Goal: Information Seeking & Learning: Learn about a topic

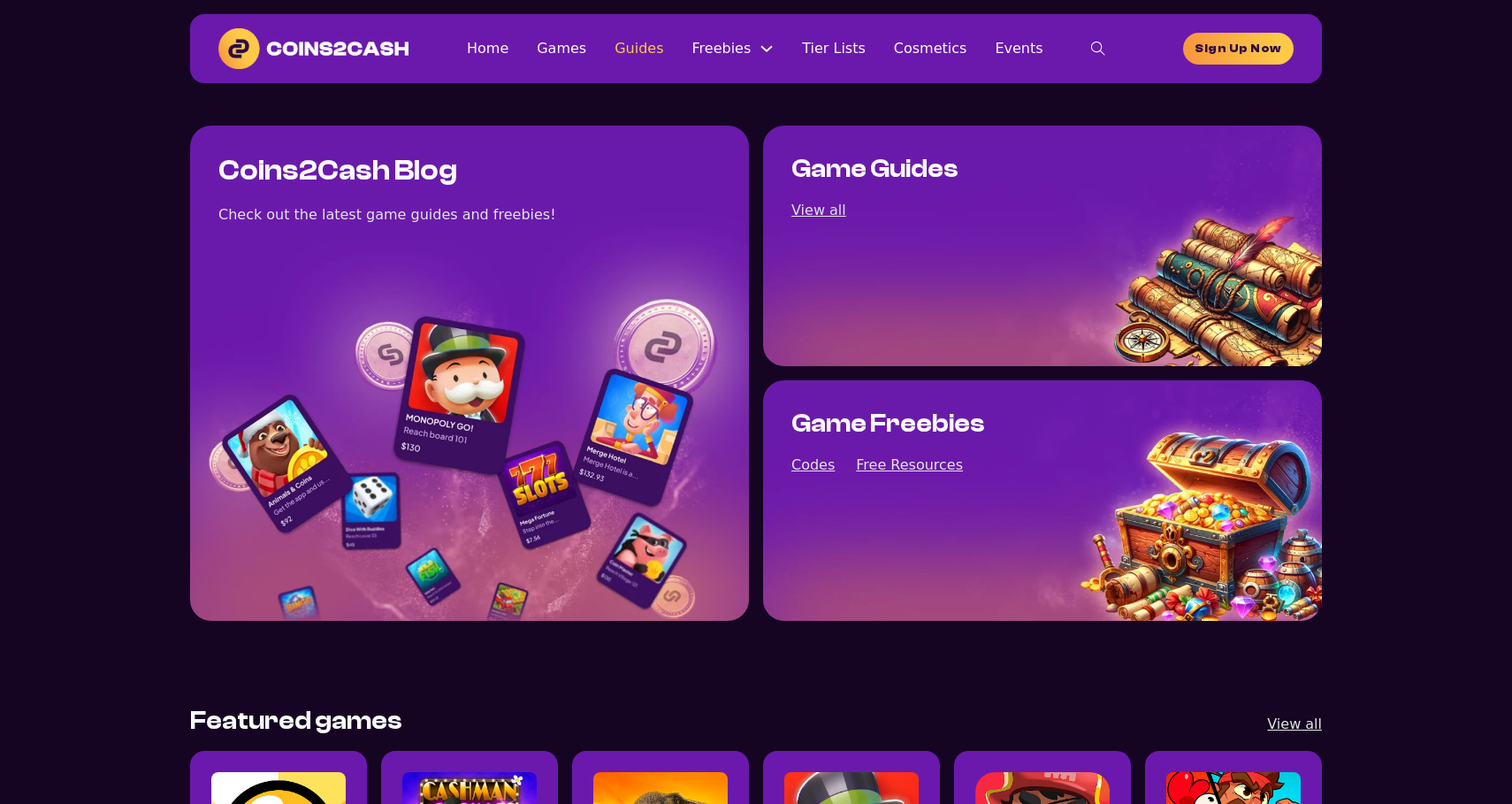
click at [663, 46] on link "Guides" at bounding box center [638, 48] width 49 height 24
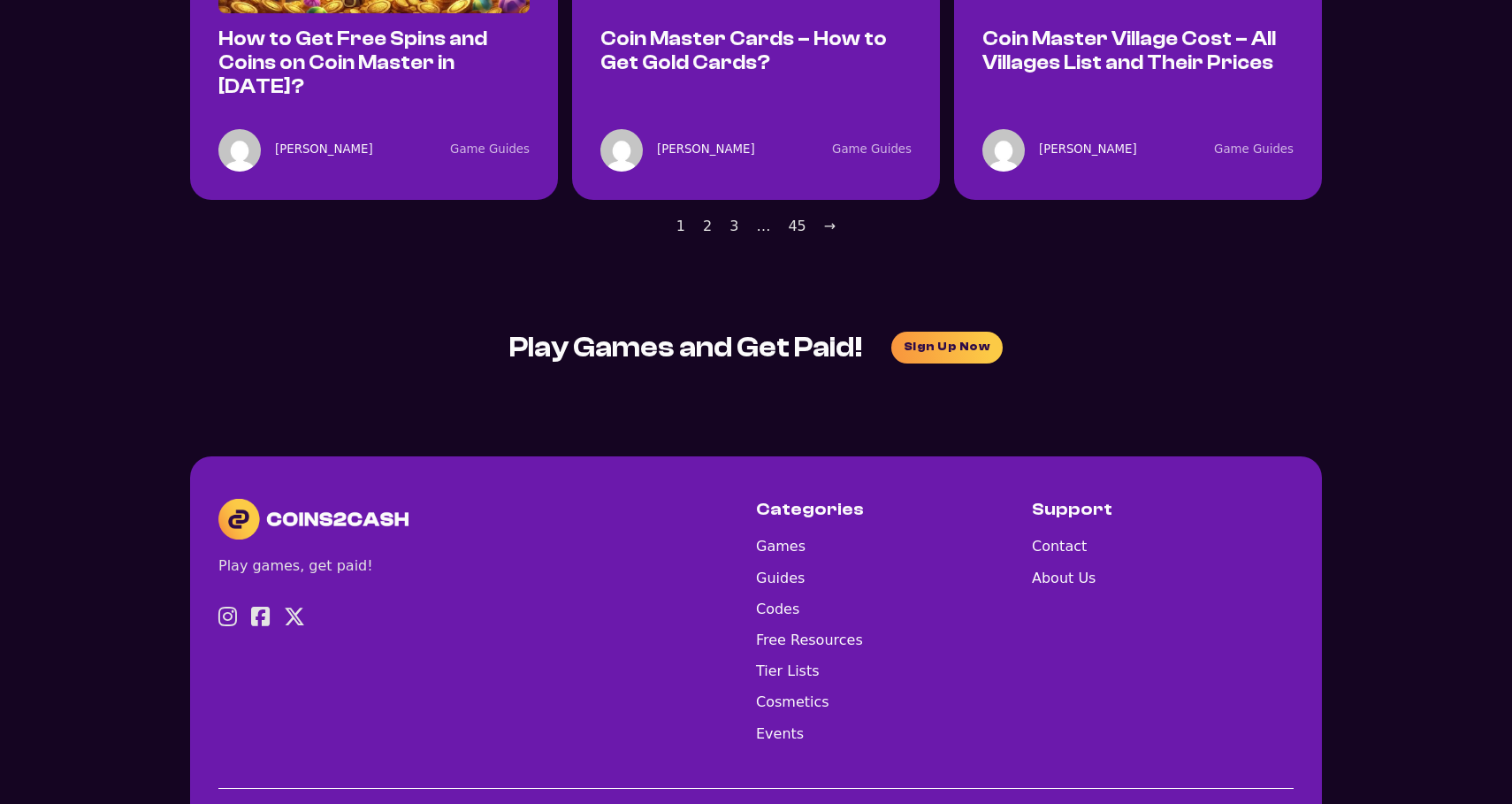
scroll to position [1947, 0]
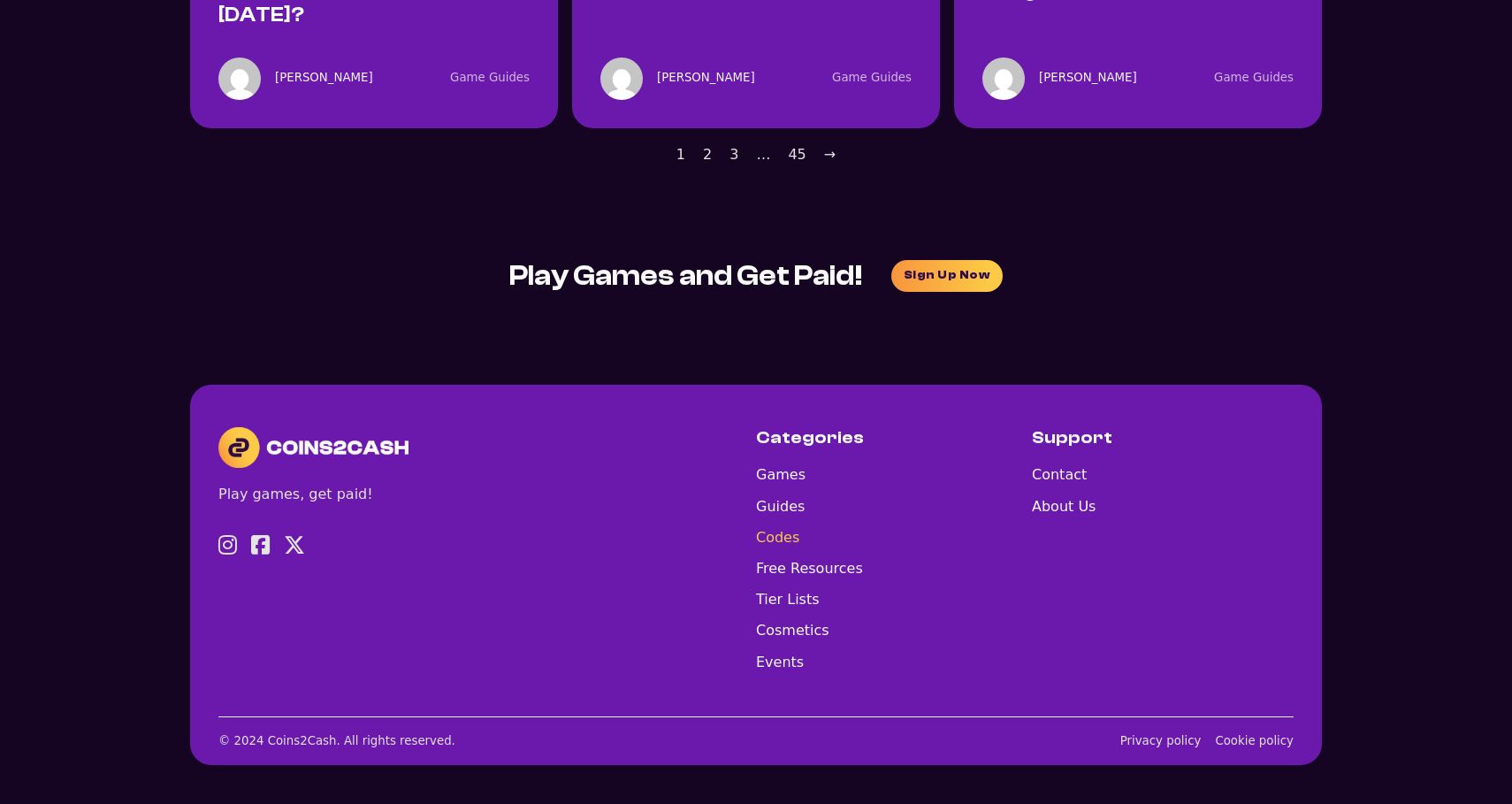
click at [777, 539] on link "Codes" at bounding box center [809, 537] width 107 height 24
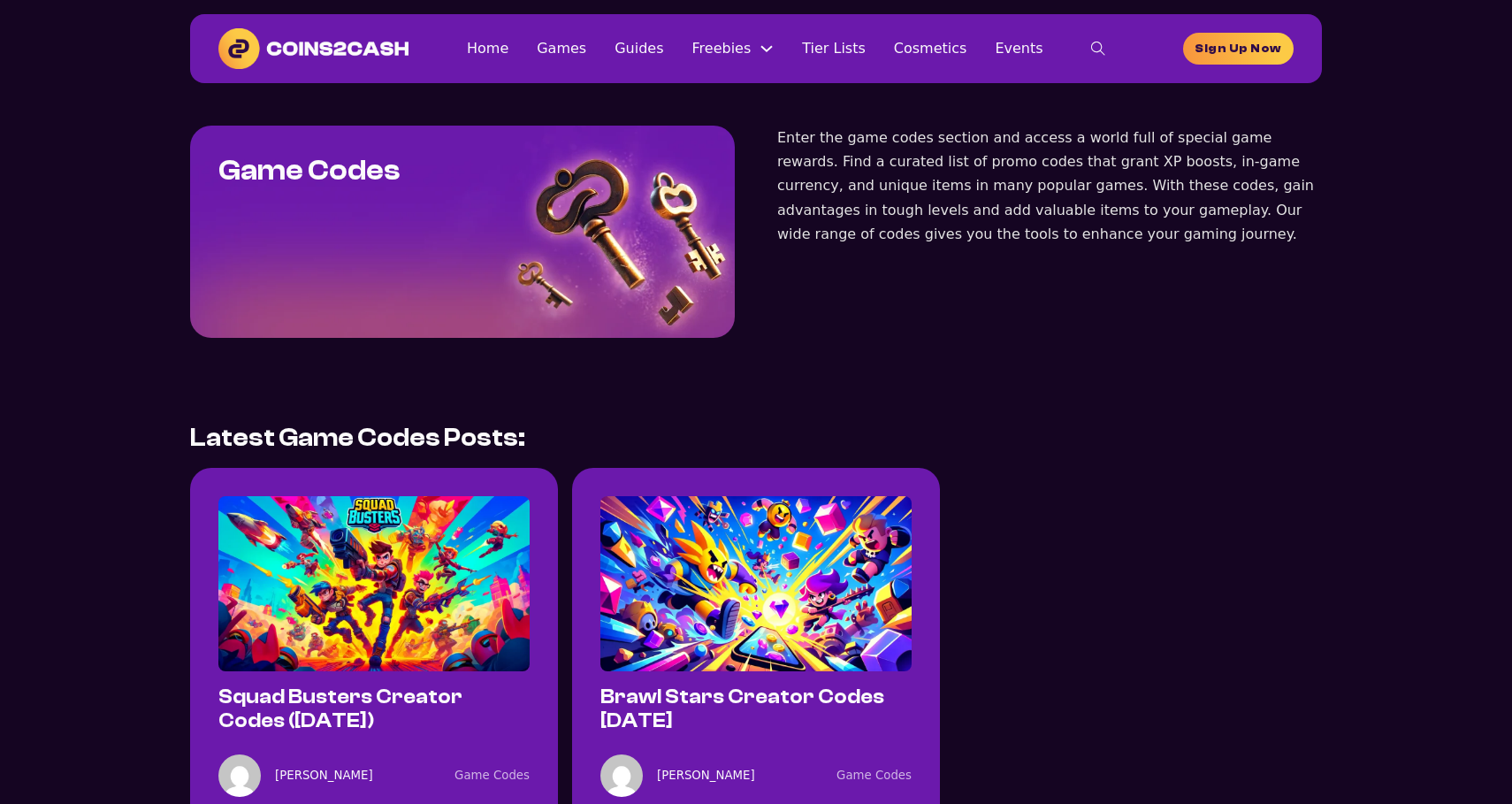
click at [481, 509] on img at bounding box center [373, 584] width 311 height 176
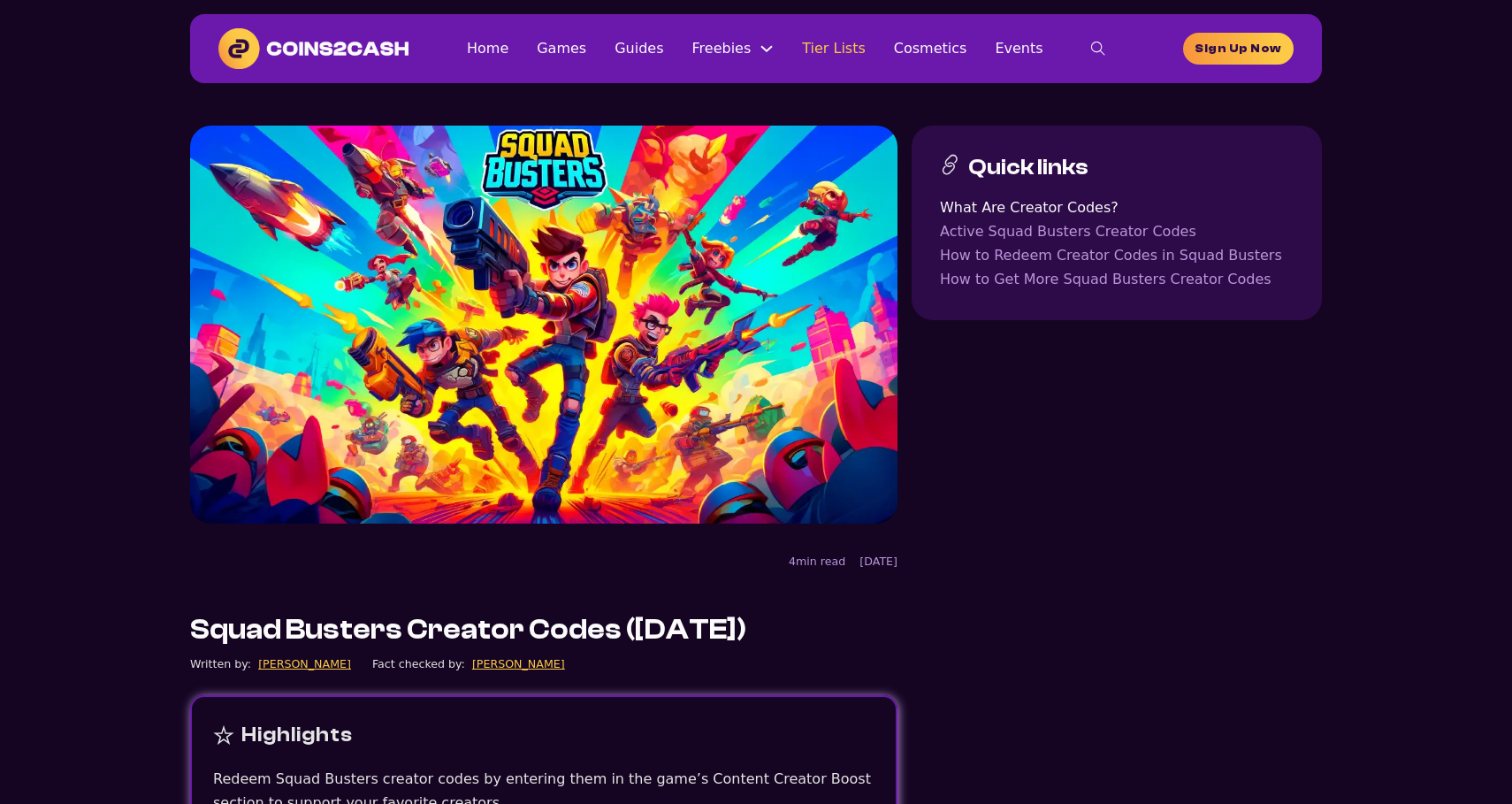
click at [838, 47] on link "Tier Lists" at bounding box center [834, 48] width 64 height 24
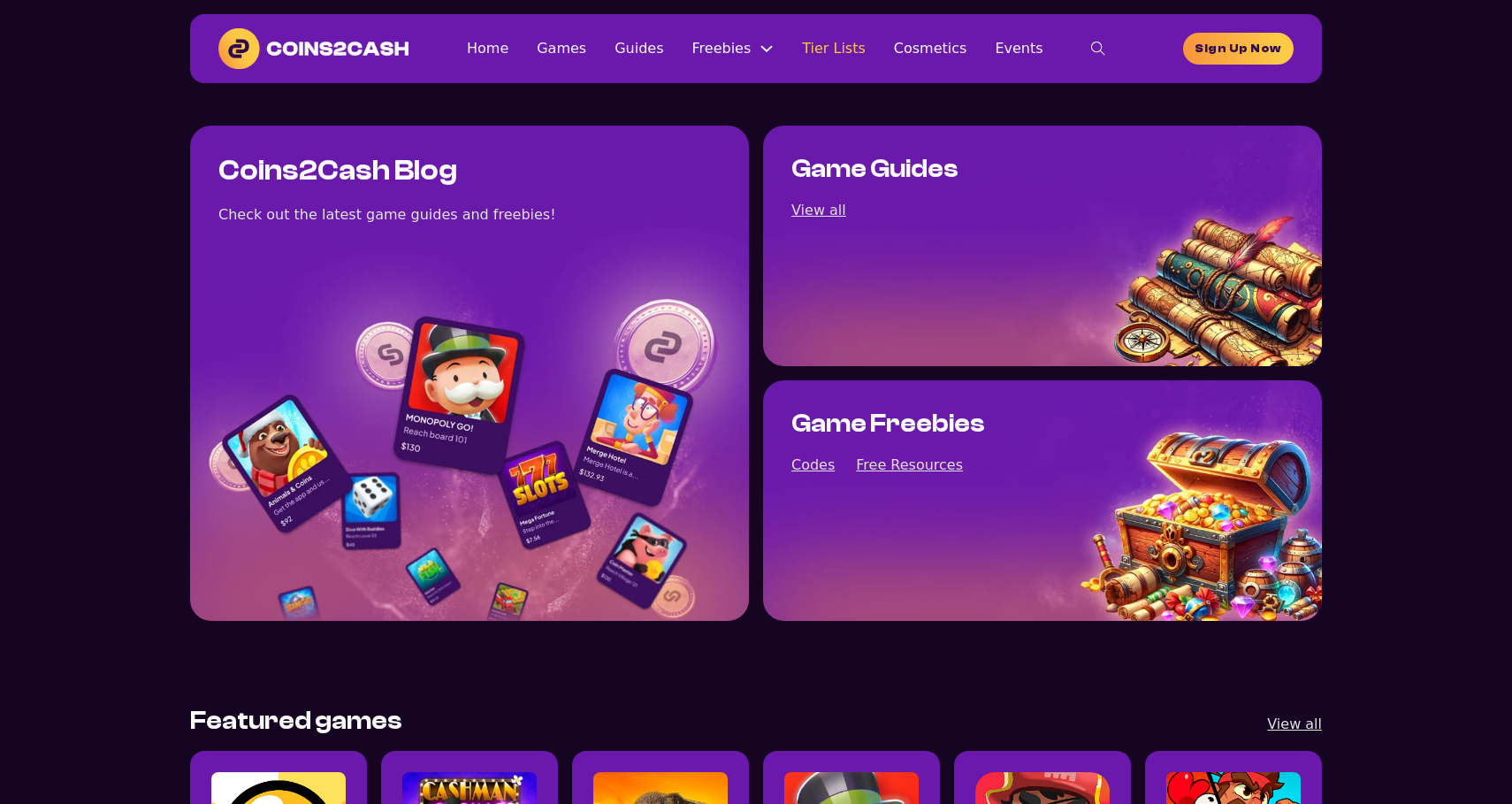
click at [829, 53] on link "Tier Lists" at bounding box center [834, 48] width 64 height 24
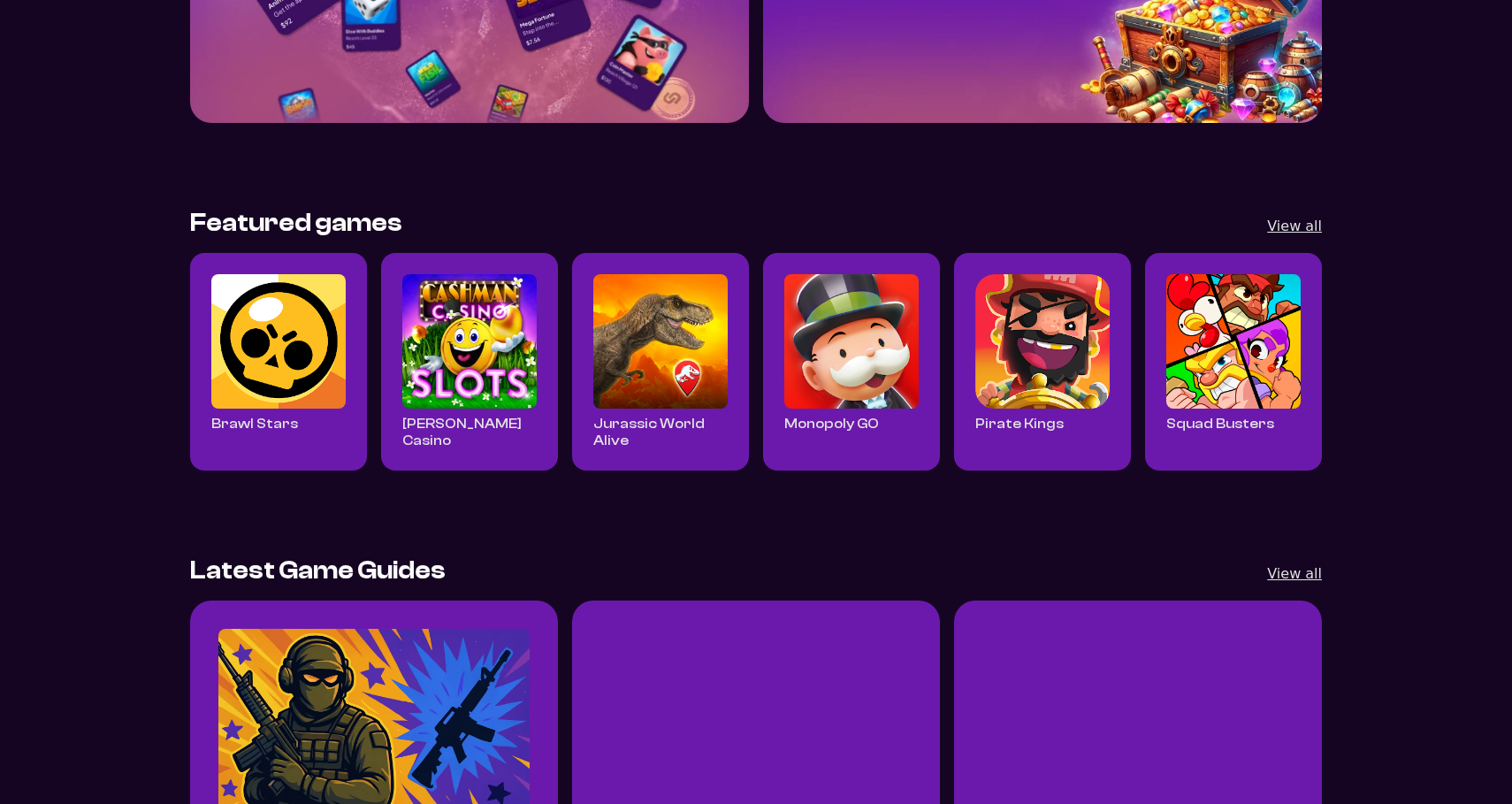
scroll to position [683, 0]
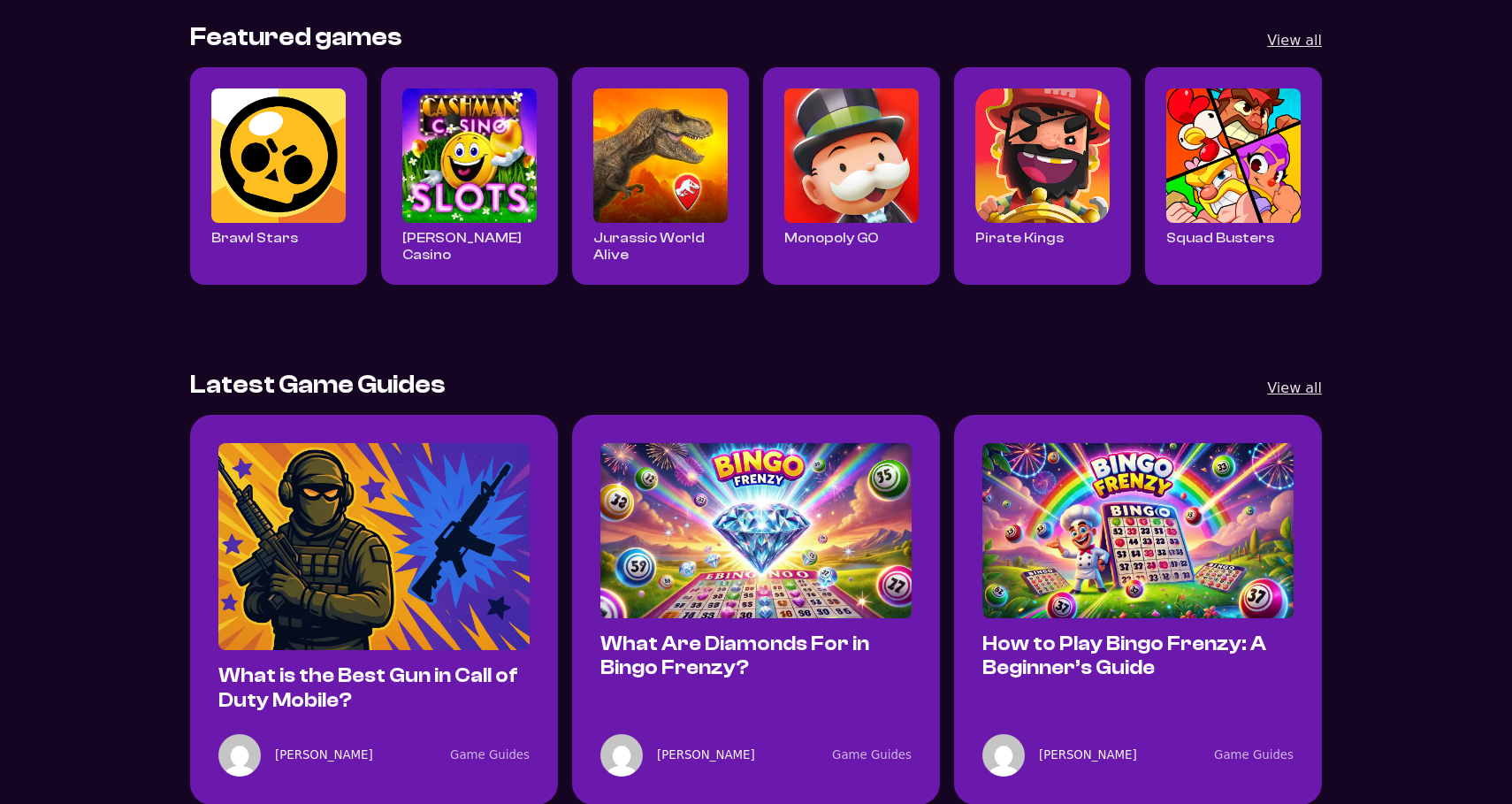
click at [489, 195] on img "Read all Cashman Casino posts" at bounding box center [470, 156] width 135 height 135
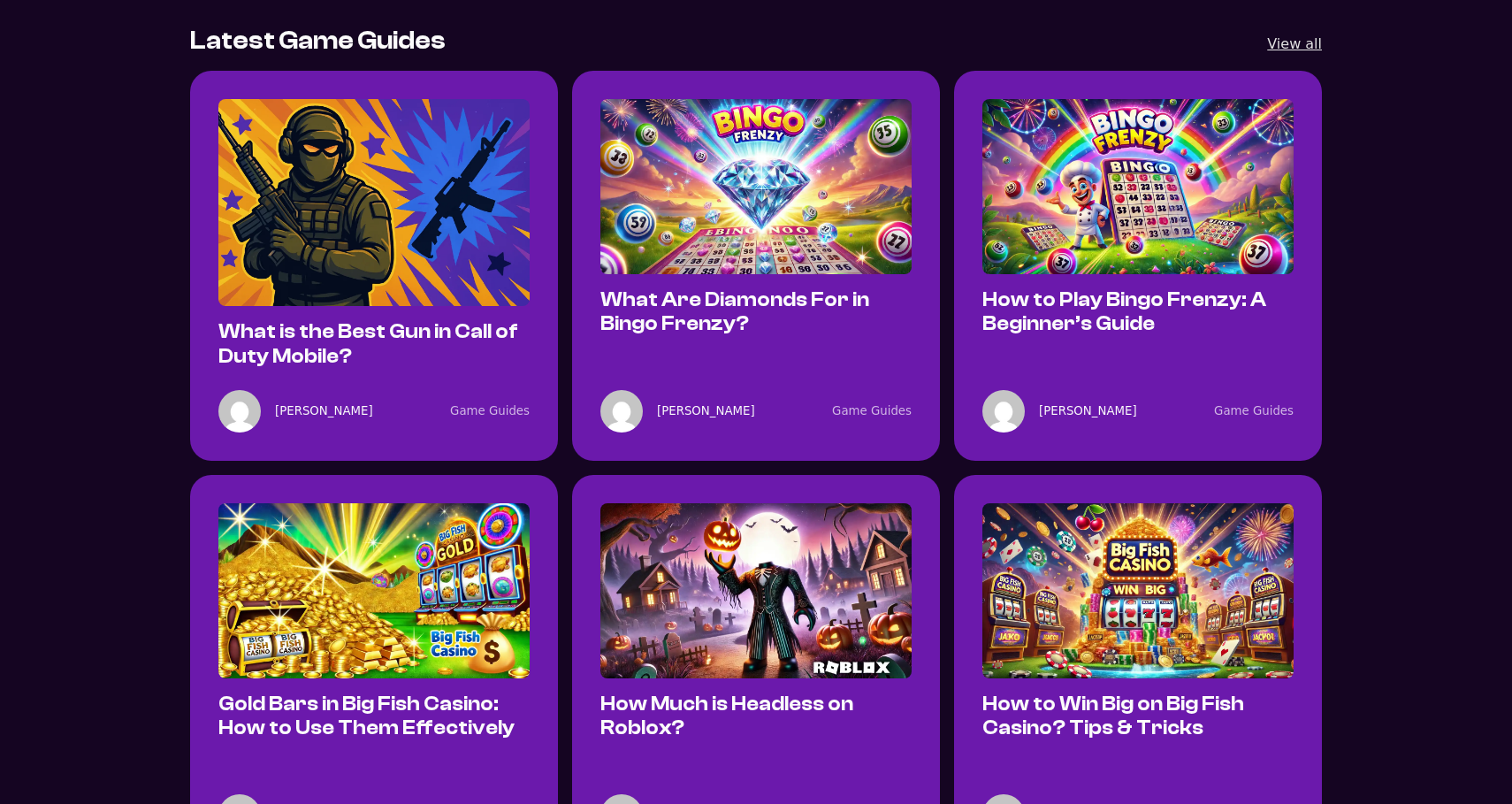
scroll to position [1023, 0]
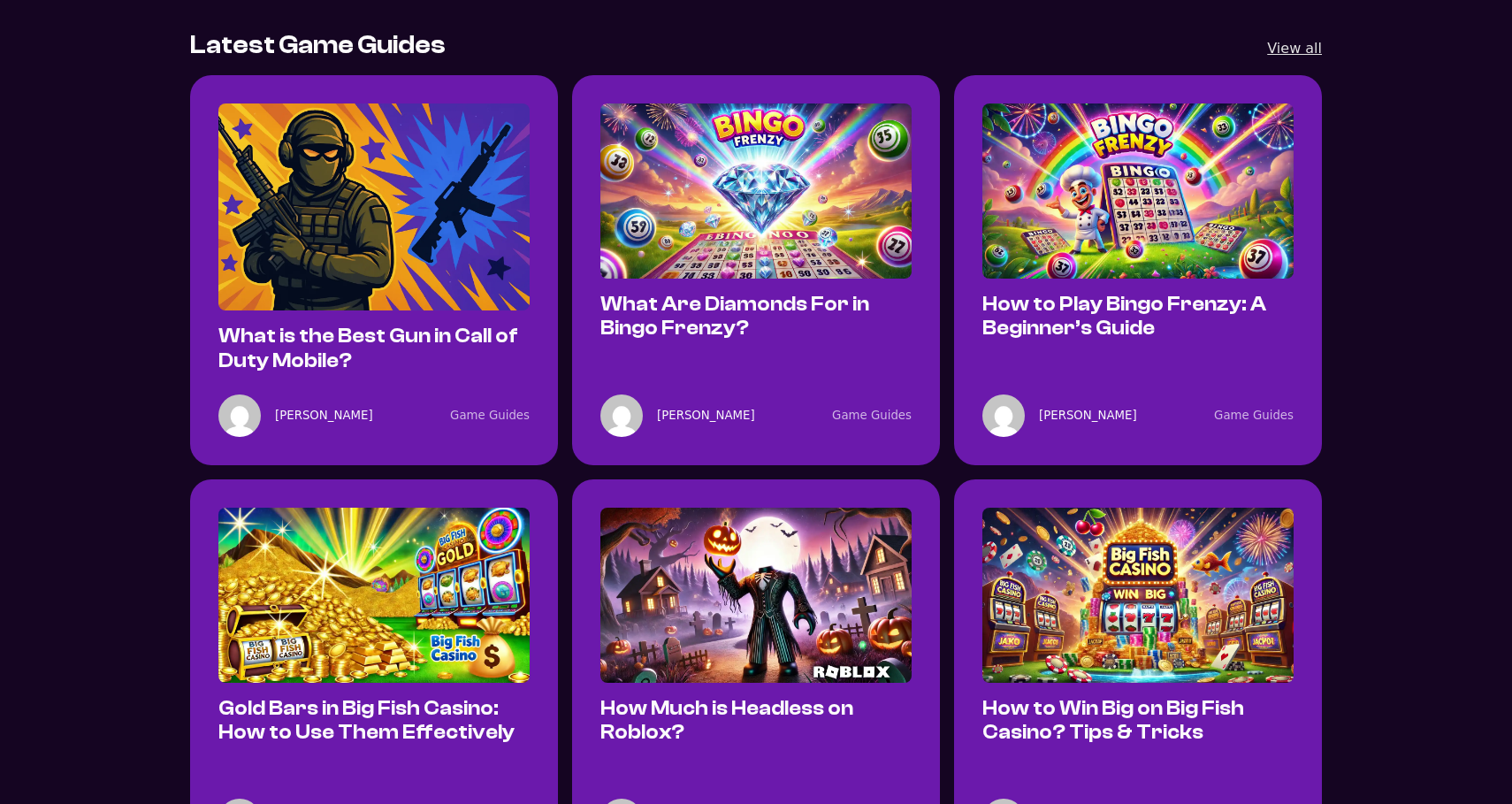
click at [456, 248] on img "What is the Best Gun in Call of Duty Mobile?" at bounding box center [373, 207] width 311 height 207
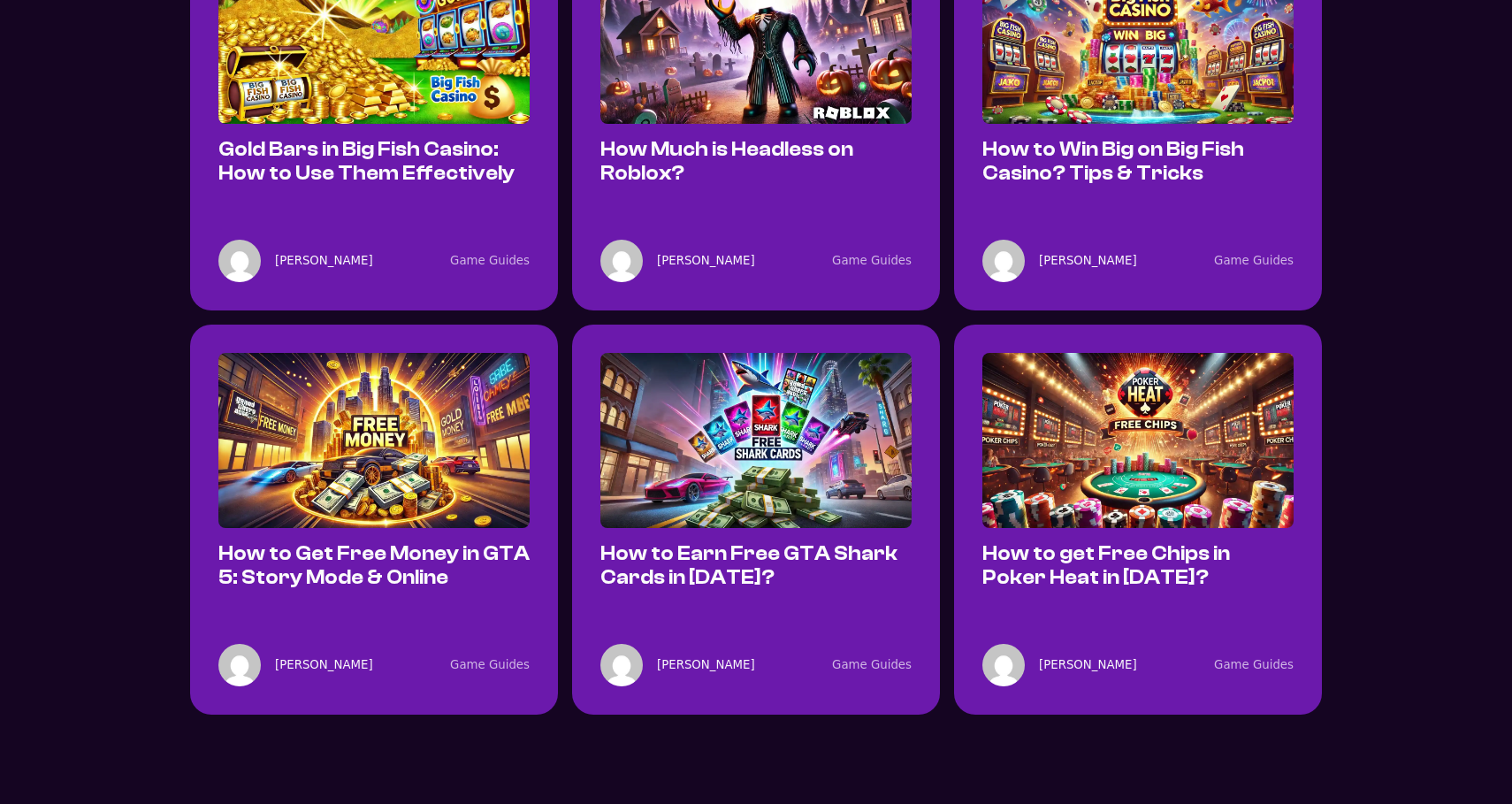
scroll to position [1562, 0]
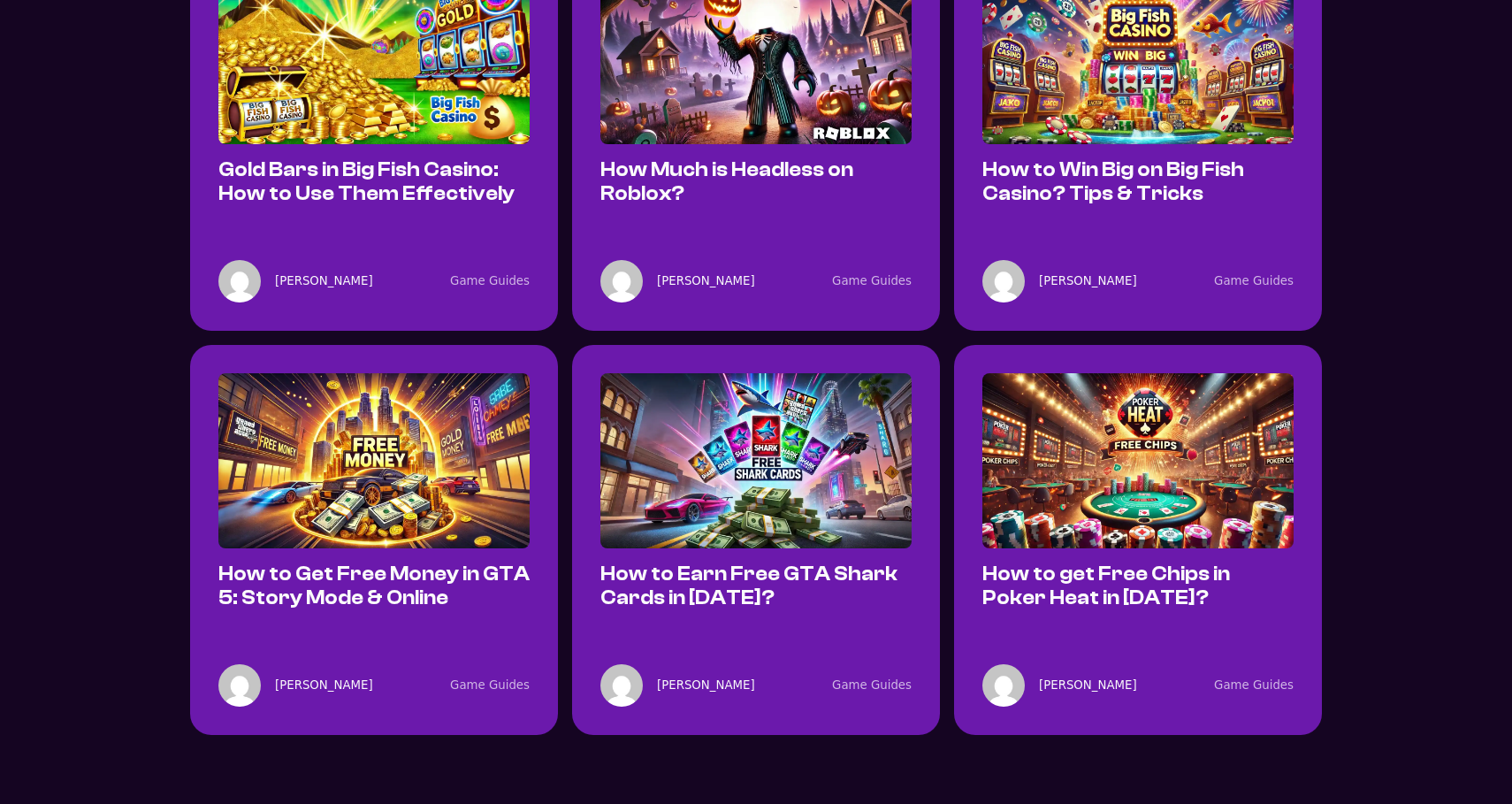
click at [753, 427] on img "How to Earn Free GTA Shark Cards in 2025?" at bounding box center [755, 461] width 311 height 176
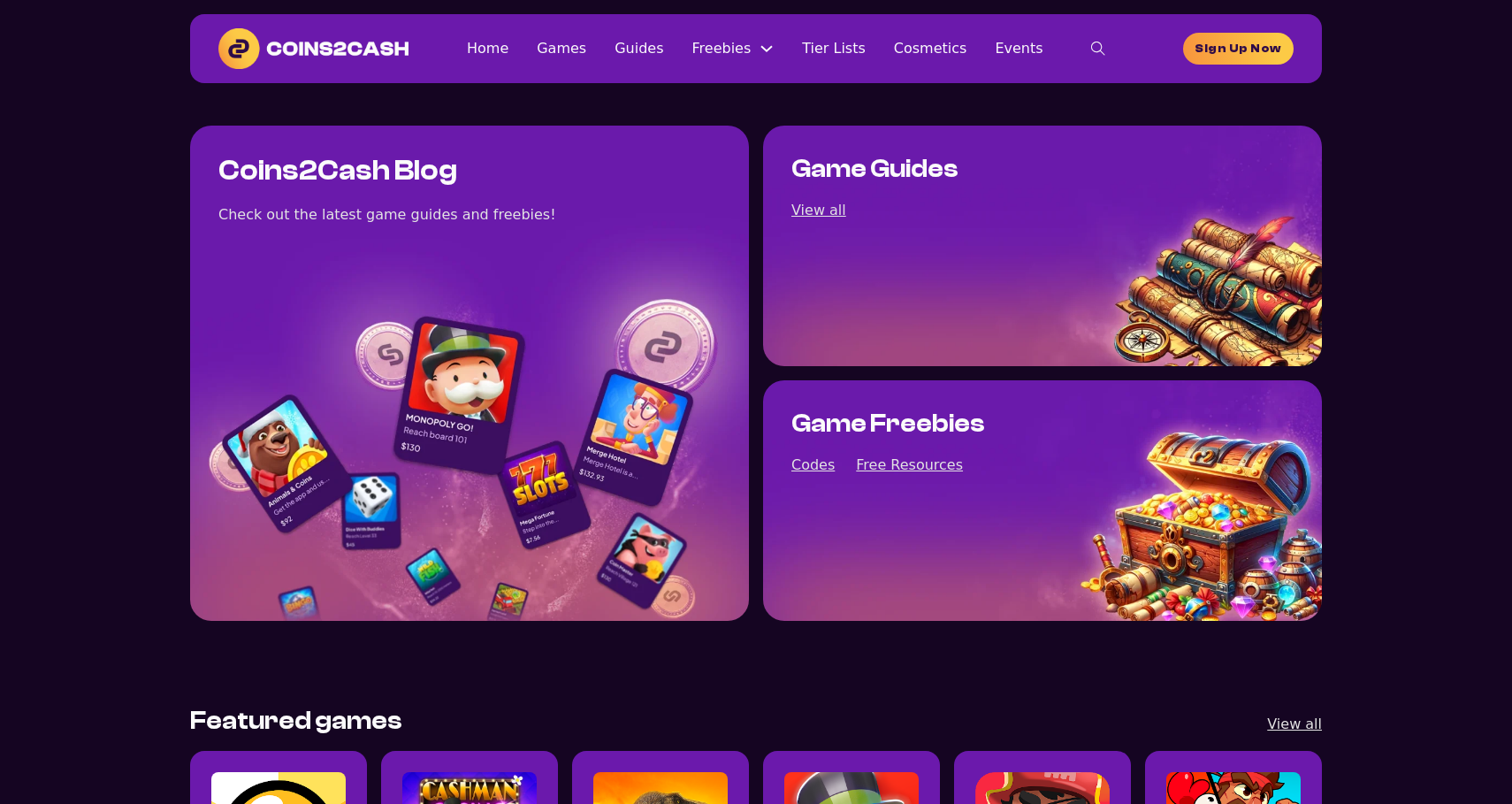
click at [359, 54] on img at bounding box center [313, 49] width 190 height 41
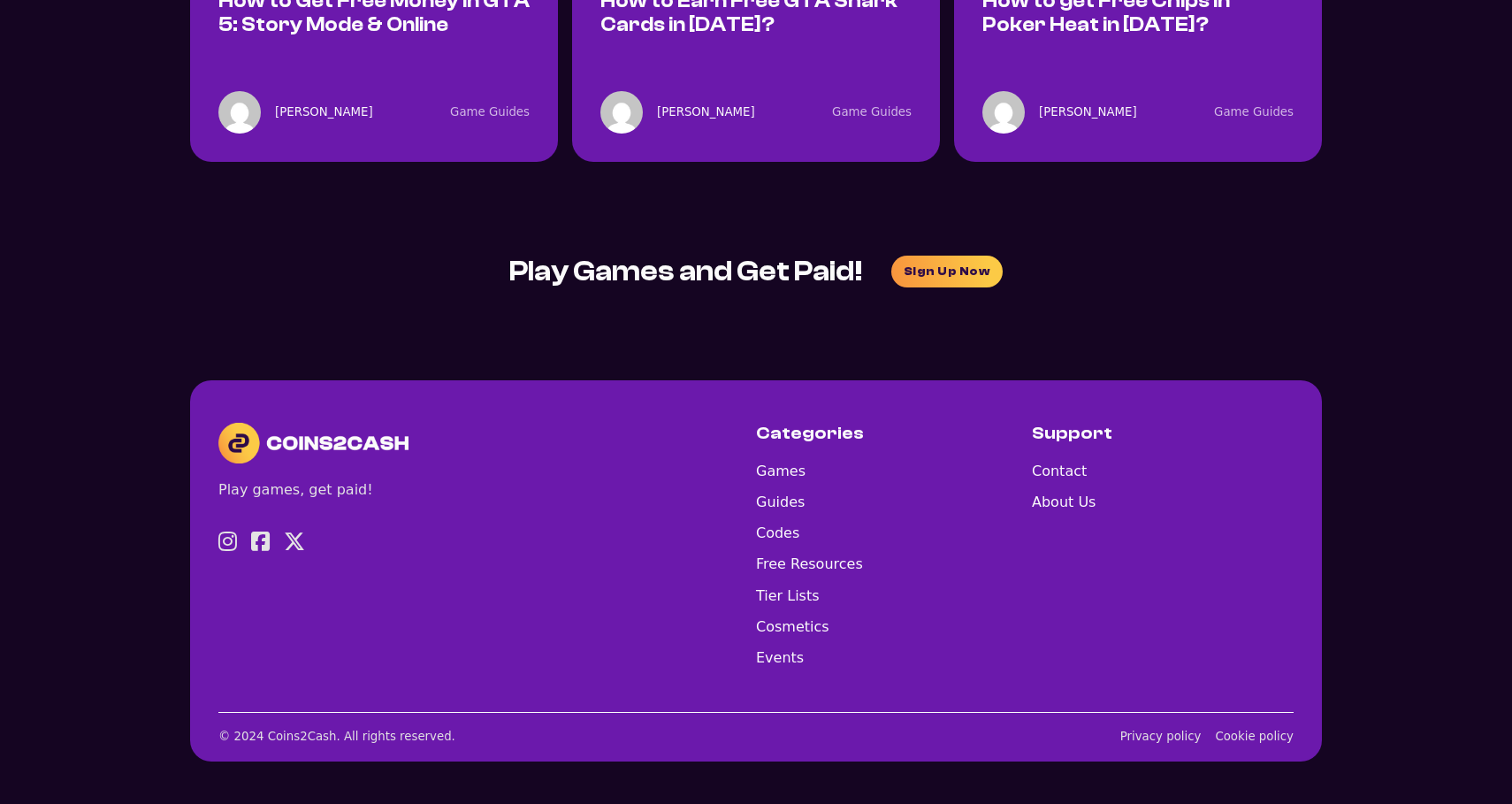
scroll to position [5179, 0]
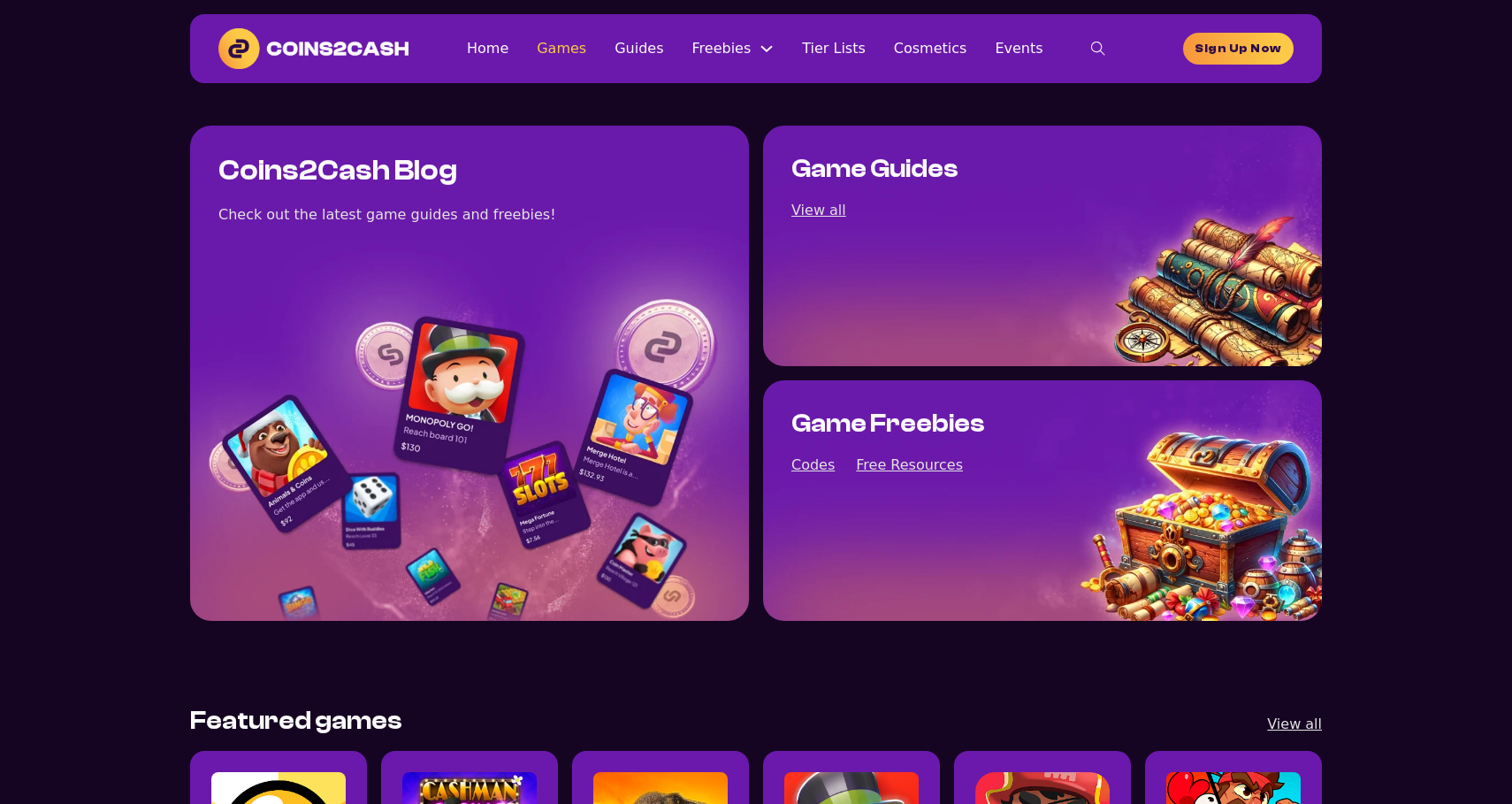
click at [573, 56] on link "Games" at bounding box center [562, 48] width 50 height 24
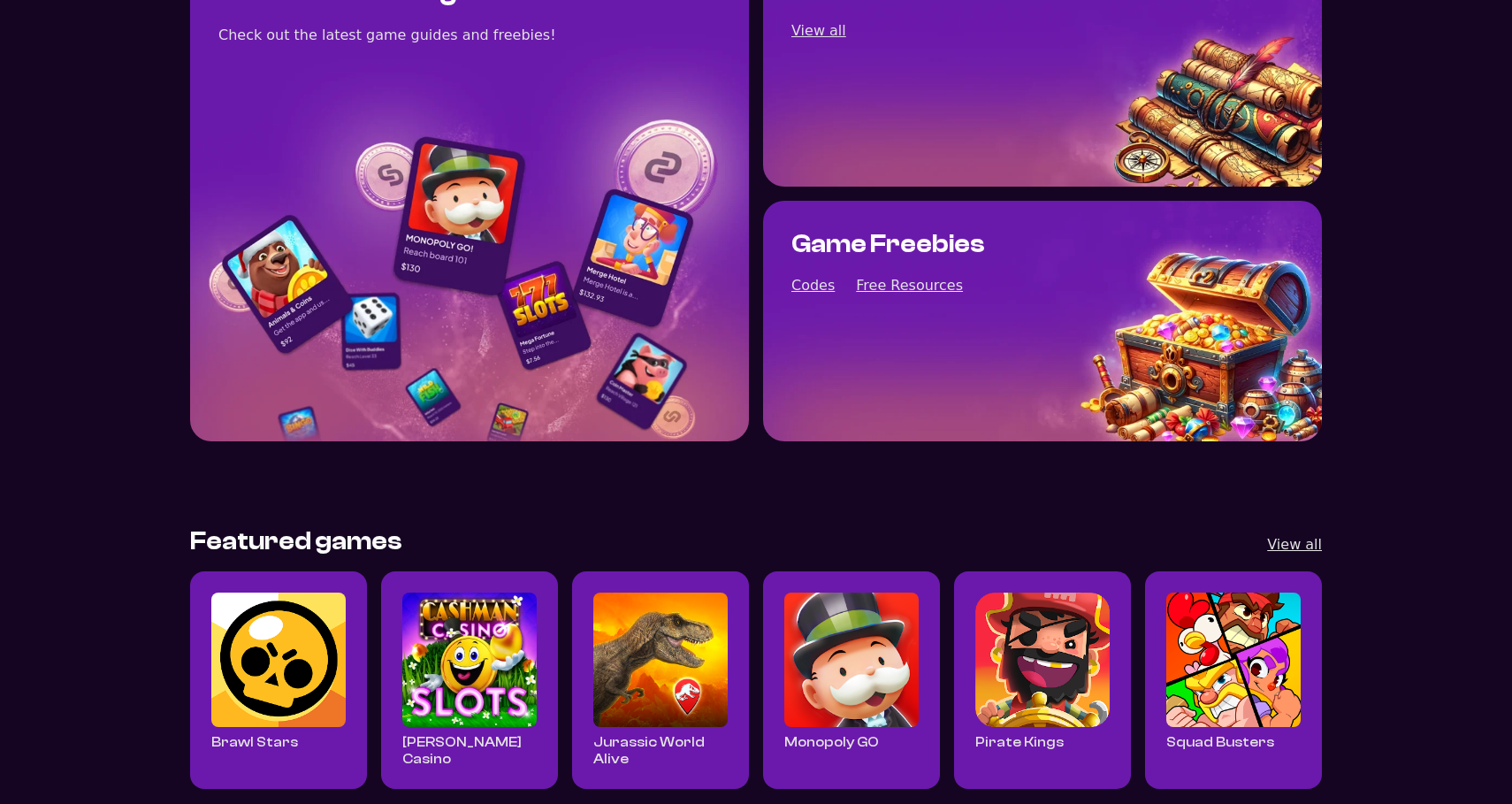
scroll to position [188, 0]
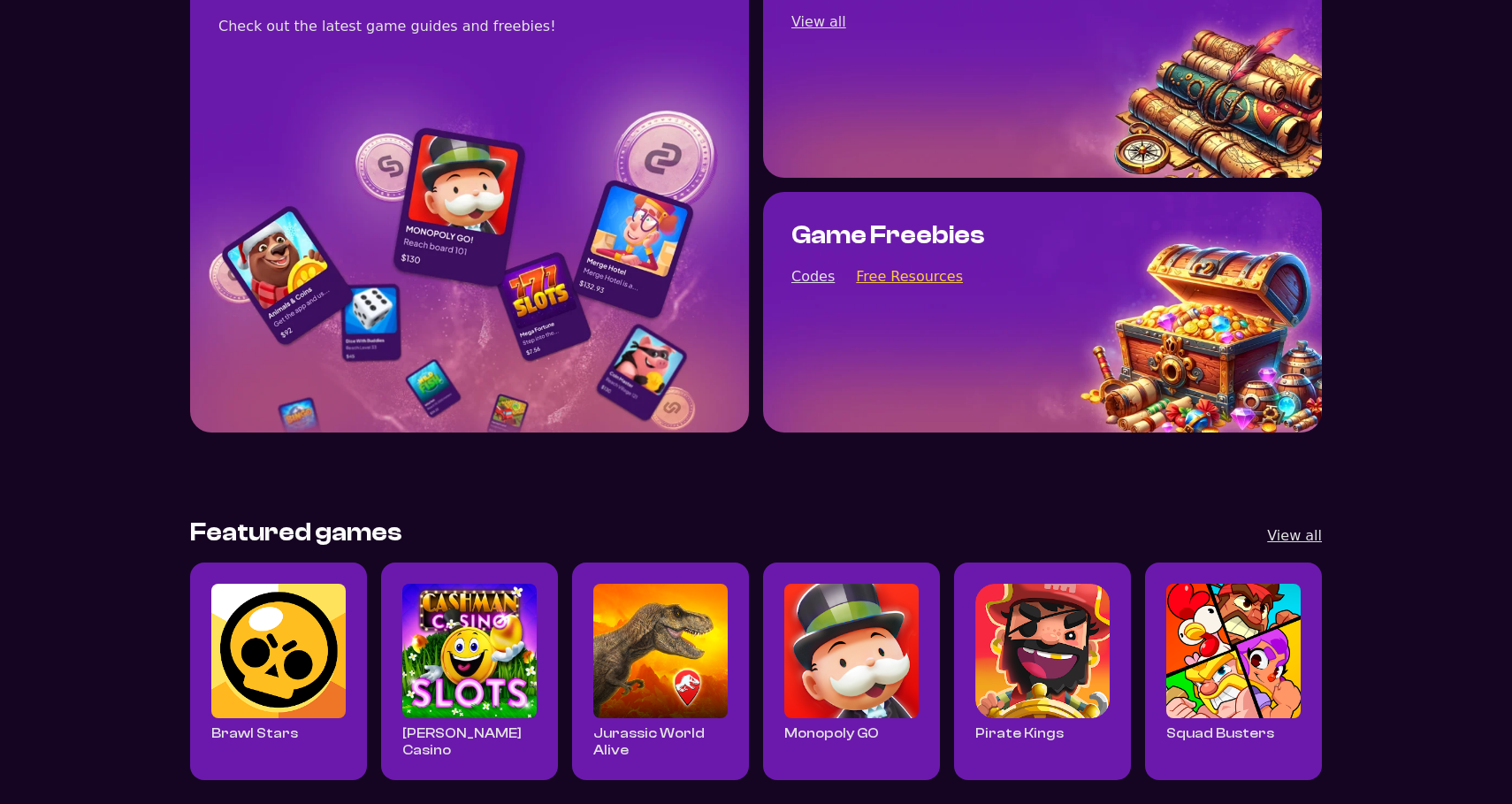
click at [934, 285] on link "Free Resources" at bounding box center [909, 276] width 107 height 24
